Goal: Navigation & Orientation: Find specific page/section

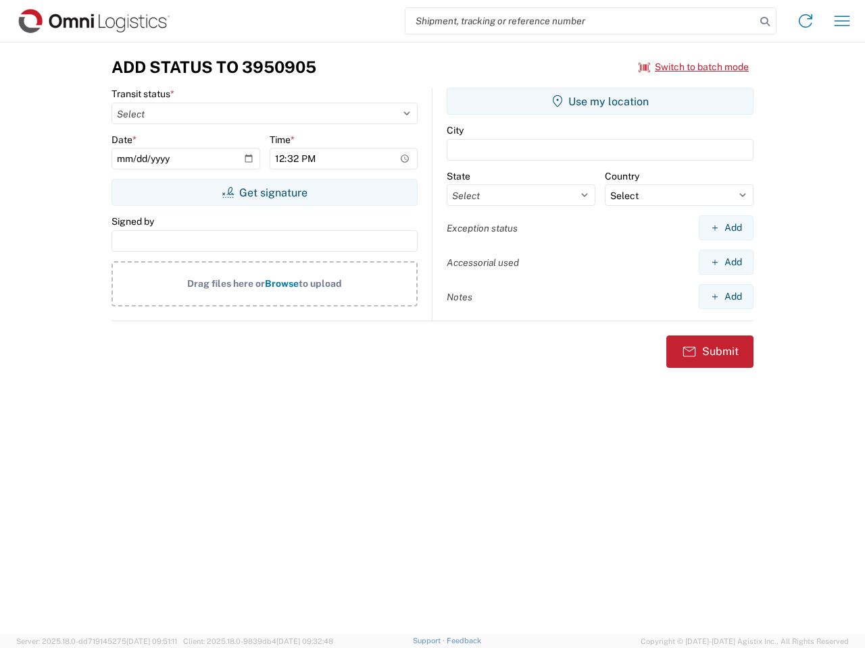
click at [580, 21] on input "search" at bounding box center [580, 21] width 350 height 26
click at [765, 22] on icon at bounding box center [764, 21] width 19 height 19
click at [805, 21] on icon at bounding box center [805, 21] width 22 height 22
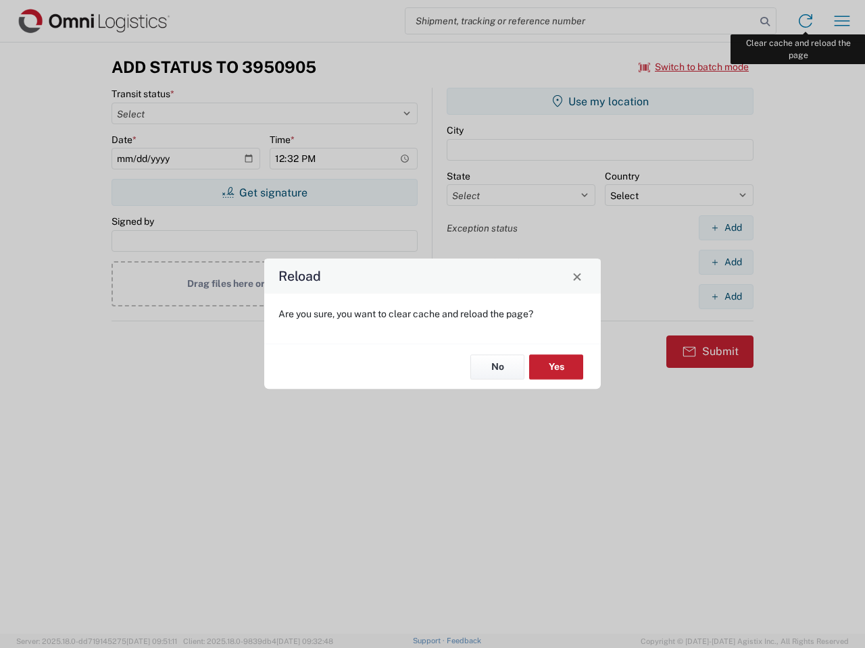
click at [842, 21] on div "Reload Are you sure, you want to clear cache and reload the page? No Yes" at bounding box center [432, 324] width 865 height 648
click at [694, 67] on div "Reload Are you sure, you want to clear cache and reload the page? No Yes" at bounding box center [432, 324] width 865 height 648
click at [264, 192] on div "Reload Are you sure, you want to clear cache and reload the page? No Yes" at bounding box center [432, 324] width 865 height 648
click at [600, 101] on div "Reload Are you sure, you want to clear cache and reload the page? No Yes" at bounding box center [432, 324] width 865 height 648
click at [725, 228] on div "Reload Are you sure, you want to clear cache and reload the page? No Yes" at bounding box center [432, 324] width 865 height 648
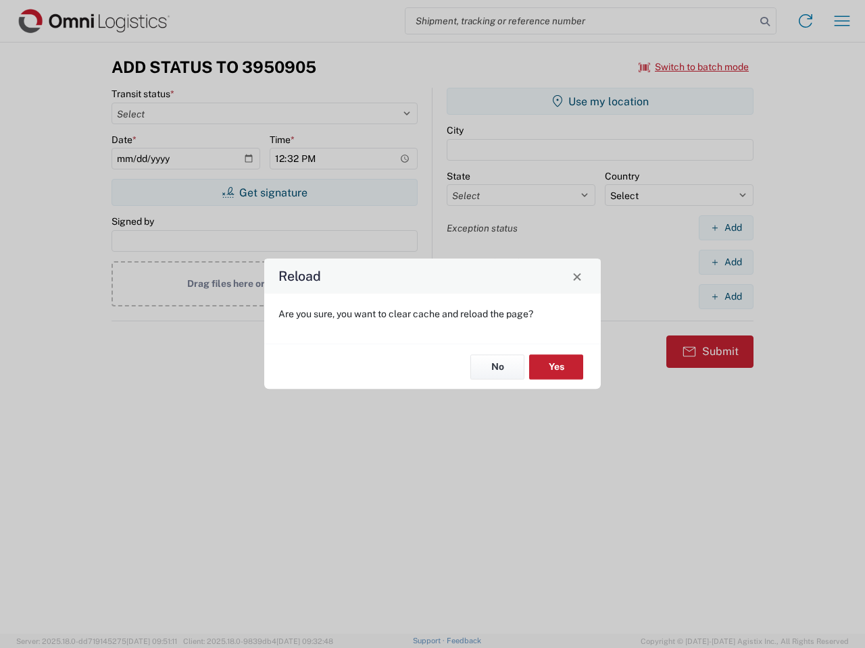
click at [725, 262] on div "Reload Are you sure, you want to clear cache and reload the page? No Yes" at bounding box center [432, 324] width 865 height 648
click at [725, 297] on div "Reload Are you sure, you want to clear cache and reload the page? No Yes" at bounding box center [432, 324] width 865 height 648
